Goal: Task Accomplishment & Management: Manage account settings

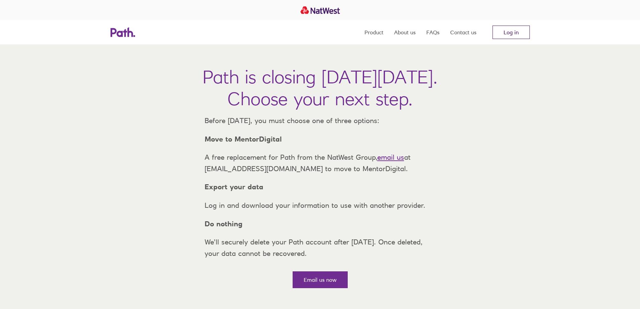
click at [515, 34] on link "Log in" at bounding box center [510, 32] width 37 height 13
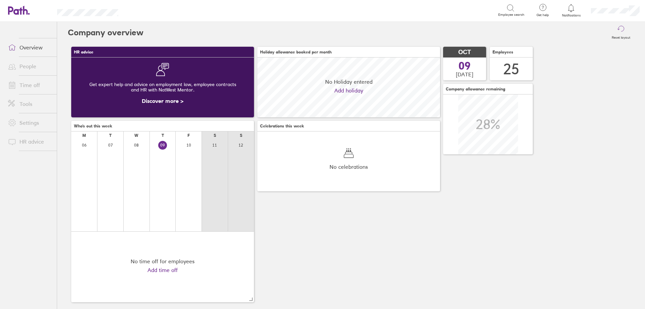
scroll to position [60, 183]
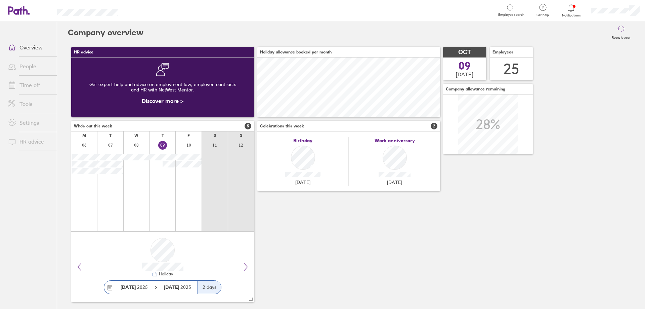
click at [39, 87] on link "Time off" at bounding box center [30, 84] width 54 height 13
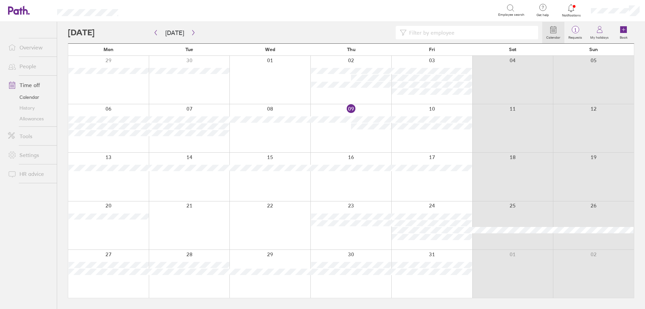
click at [34, 120] on link "Allowances" at bounding box center [30, 118] width 54 height 11
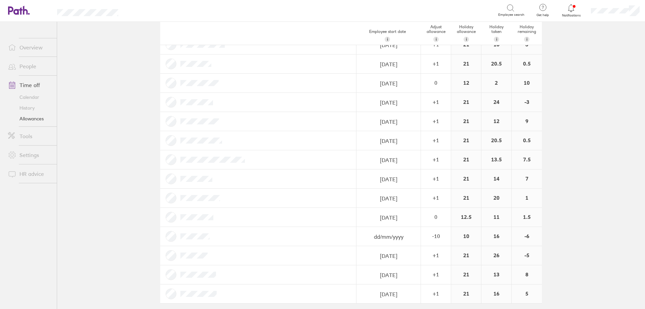
scroll to position [261, 0]
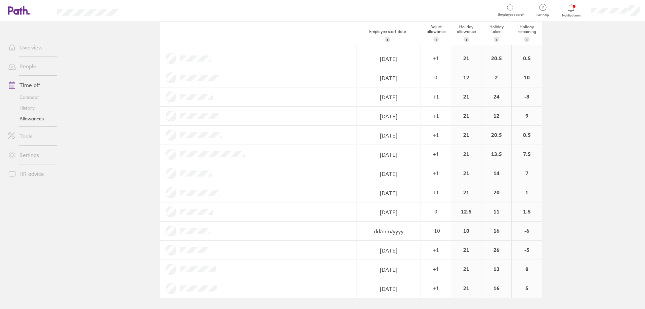
click at [246, 247] on div at bounding box center [258, 249] width 196 height 19
click at [34, 98] on link "Calendar" at bounding box center [30, 97] width 54 height 11
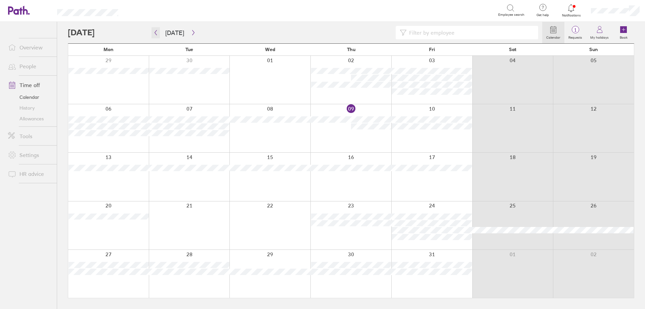
click at [155, 33] on icon "button" at bounding box center [156, 32] width 2 height 5
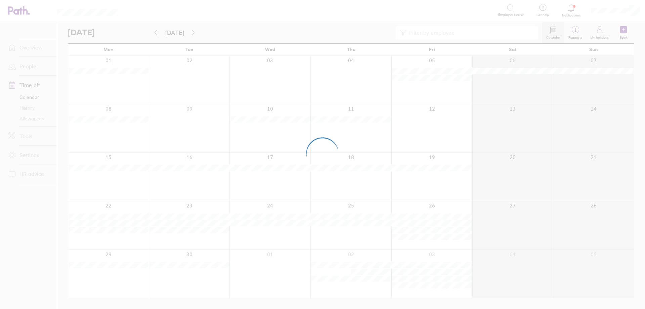
click at [155, 33] on div at bounding box center [322, 154] width 645 height 309
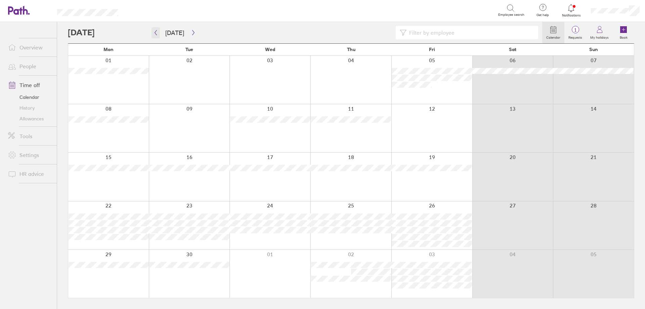
click at [155, 34] on icon "button" at bounding box center [155, 32] width 5 height 5
